Goal: Information Seeking & Learning: Learn about a topic

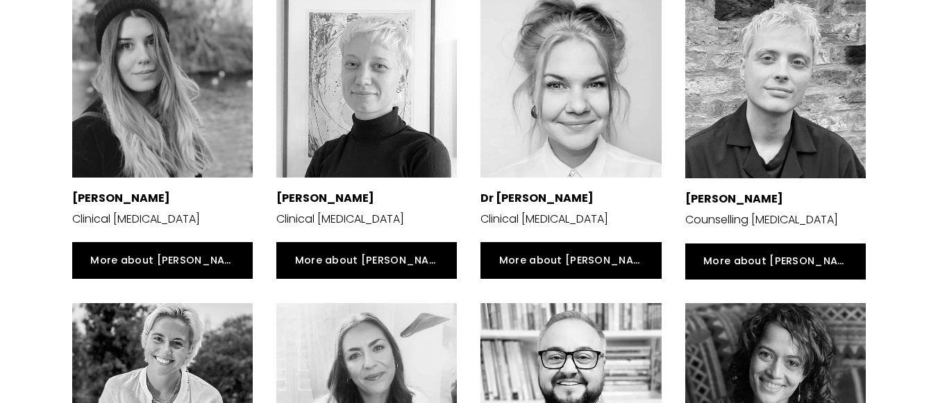
scroll to position [2536, 0]
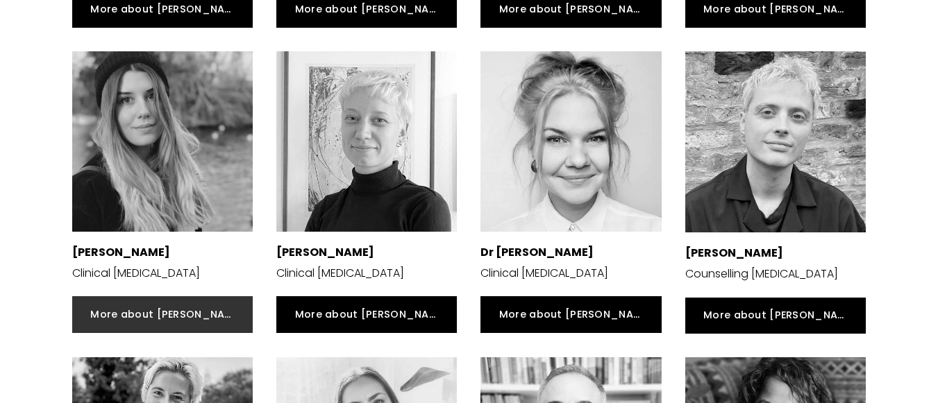
click at [167, 296] on link "More about Suzanna" at bounding box center [162, 314] width 180 height 37
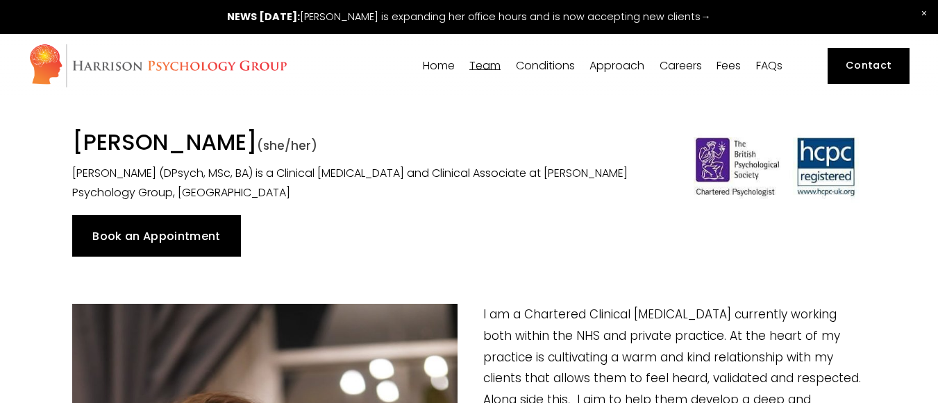
click at [389, 196] on p "[PERSON_NAME] (DPsych, MSc, BA) is a Clinical [MEDICAL_DATA] and Clinical Assoc…" at bounding box center [366, 184] width 589 height 40
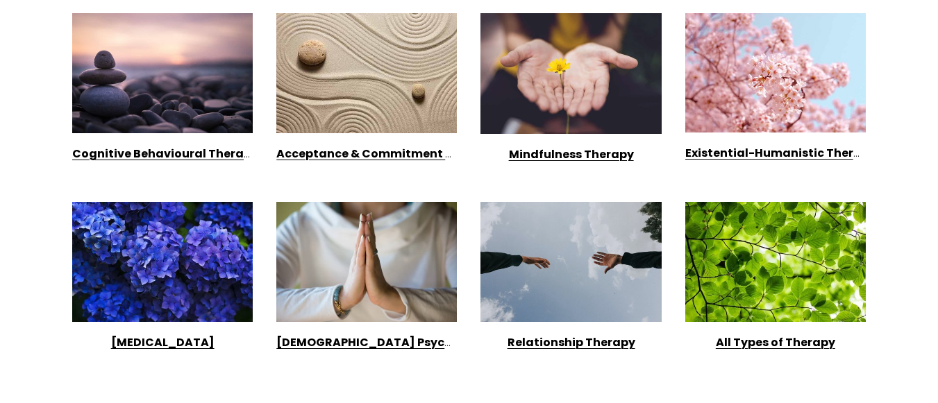
scroll to position [1249, 0]
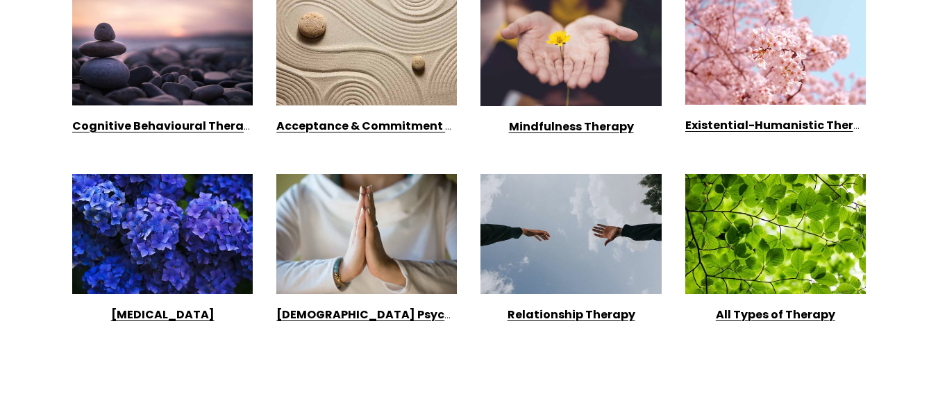
click at [532, 242] on div at bounding box center [570, 234] width 180 height 120
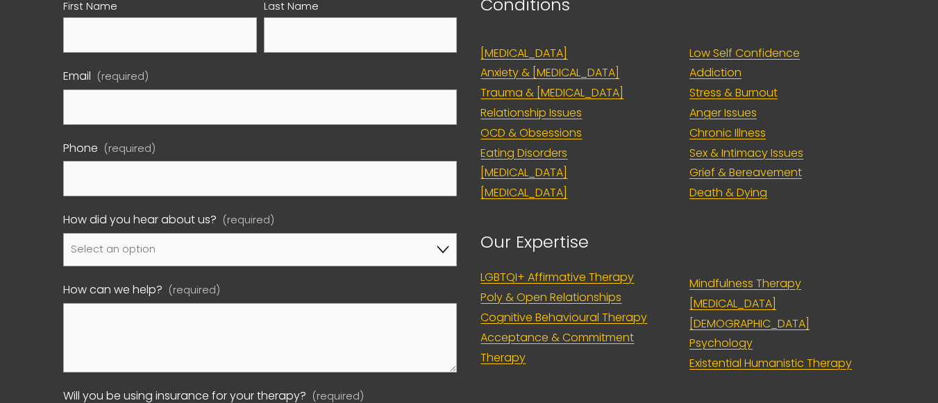
scroll to position [916, 0]
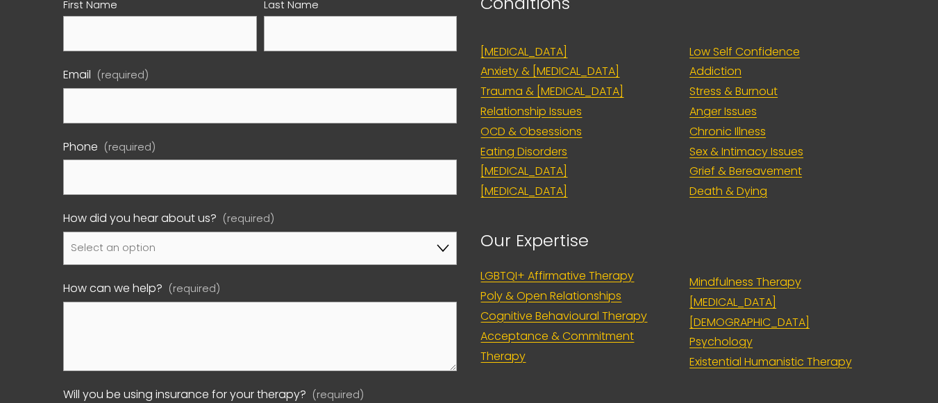
click at [702, 133] on link "Chronic Illness" at bounding box center [727, 132] width 76 height 20
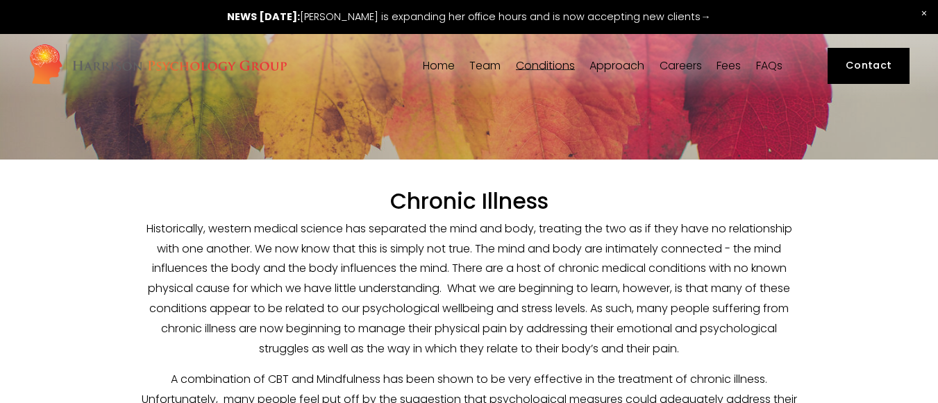
click at [611, 300] on p "Historically, western medical science has separated the mind and body, treating…" at bounding box center [468, 289] width 661 height 140
